Goal: Information Seeking & Learning: Learn about a topic

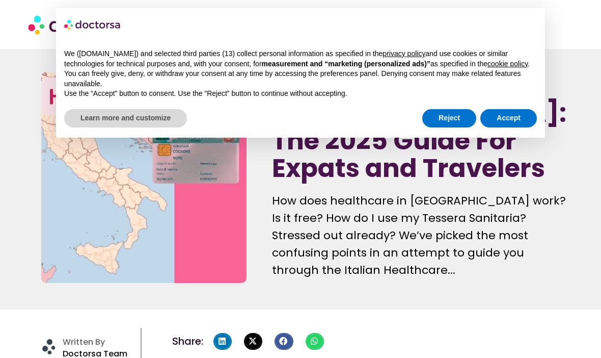
click at [131, 183] on img at bounding box center [144, 177] width 206 height 211
click at [125, 188] on img at bounding box center [144, 177] width 206 height 211
click at [438, 127] on button "Reject" at bounding box center [449, 118] width 54 height 18
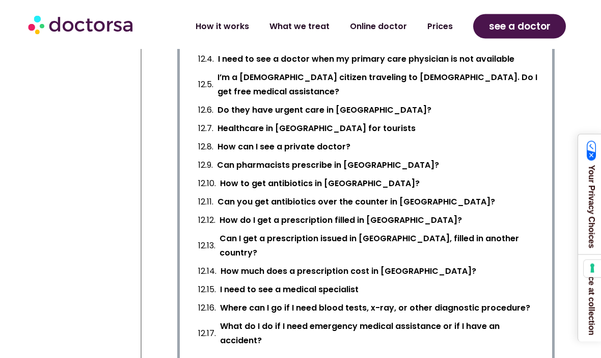
scroll to position [1600, 0]
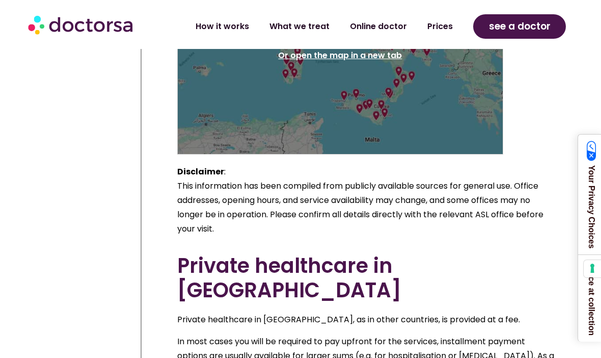
scroll to position [2860, 0]
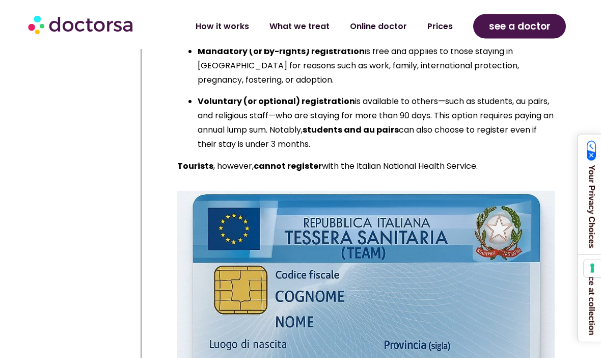
scroll to position [4565, 0]
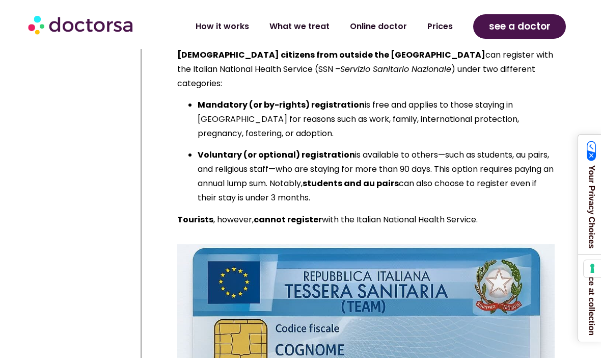
scroll to position [4555, 0]
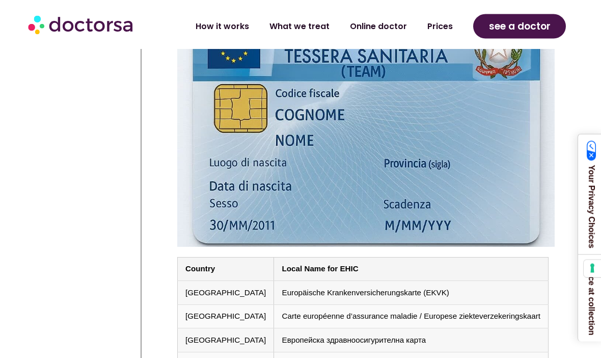
scroll to position [4795, 0]
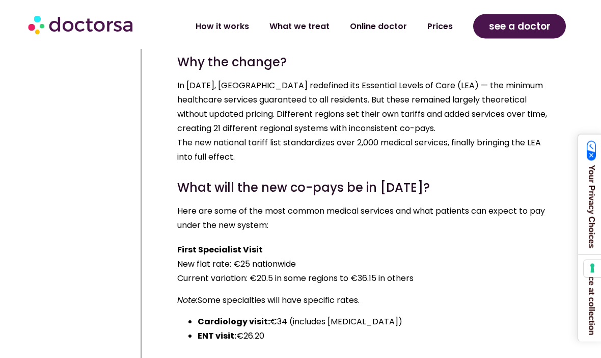
scroll to position [7997, 0]
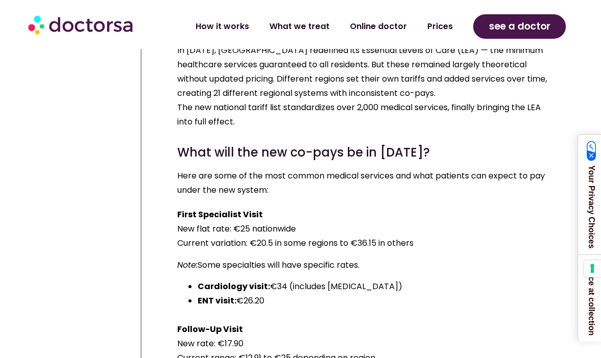
scroll to position [8033, 0]
